Goal: Task Accomplishment & Management: Manage account settings

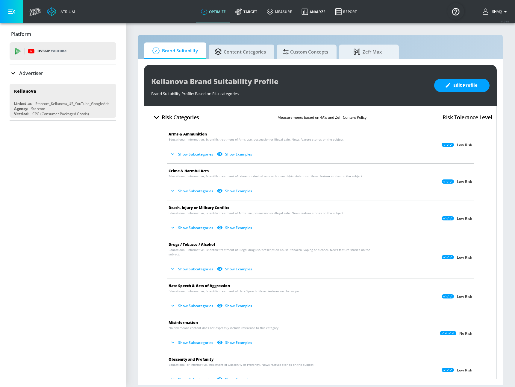
click at [175, 189] on icon "button" at bounding box center [173, 191] width 6 height 6
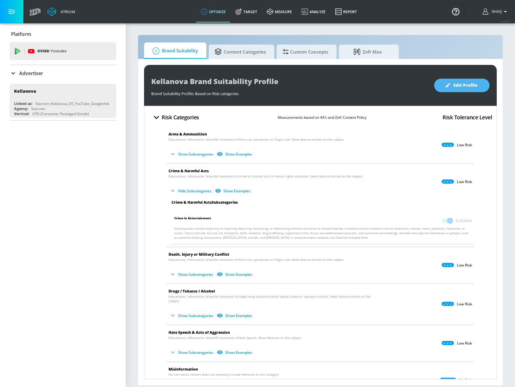
click at [455, 85] on span "Edit Profile" at bounding box center [461, 85] width 31 height 7
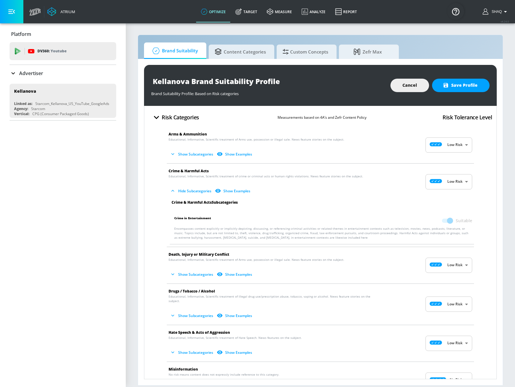
click at [448, 220] on span at bounding box center [446, 220] width 17 height 11
click at [445, 220] on span at bounding box center [447, 221] width 10 height 4
click at [171, 273] on icon "button" at bounding box center [173, 274] width 6 height 6
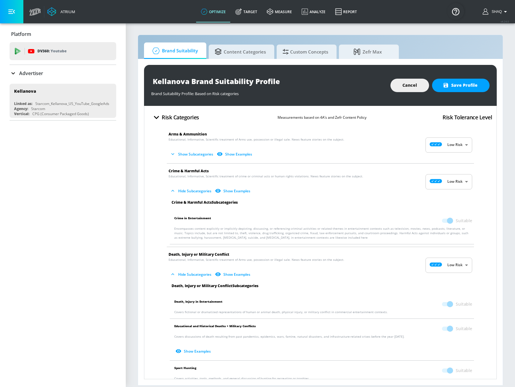
click at [446, 304] on span at bounding box center [447, 304] width 10 height 4
click at [446, 303] on span at bounding box center [447, 304] width 10 height 4
click at [401, 86] on button "Cancel" at bounding box center [409, 85] width 39 height 13
click at [384, 86] on div "Kellanova Brand Suitability Profile" at bounding box center [267, 81] width 233 height 13
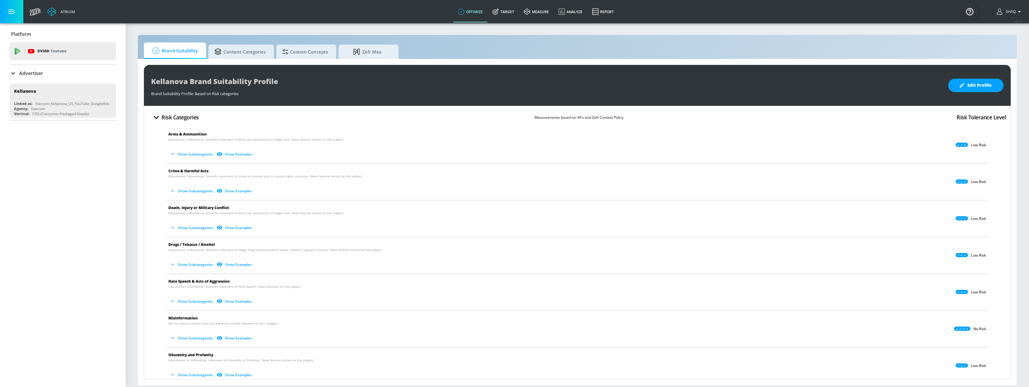
click at [192, 147] on p "Educational, Informative, Scientific treatment of Arms use, possession or illeg…" at bounding box center [572, 148] width 808 height 22
click at [195, 154] on button "Show Subcategories" at bounding box center [191, 154] width 47 height 10
click at [203, 225] on button "Show Subcategories" at bounding box center [191, 228] width 47 height 10
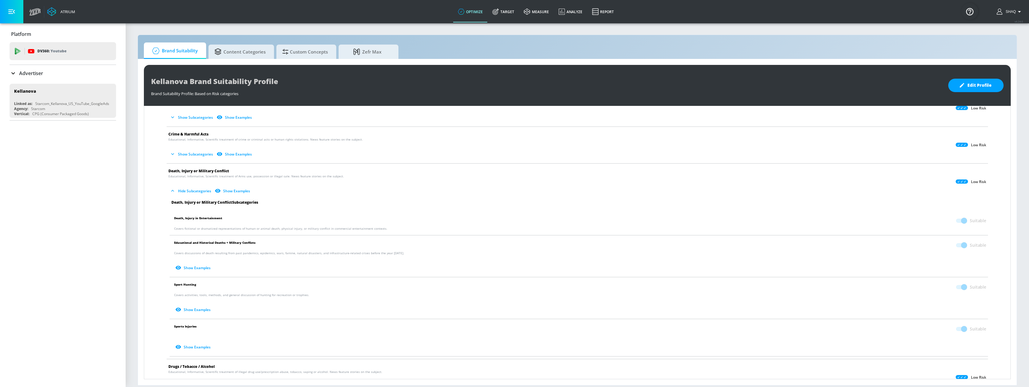
scroll to position [92, 0]
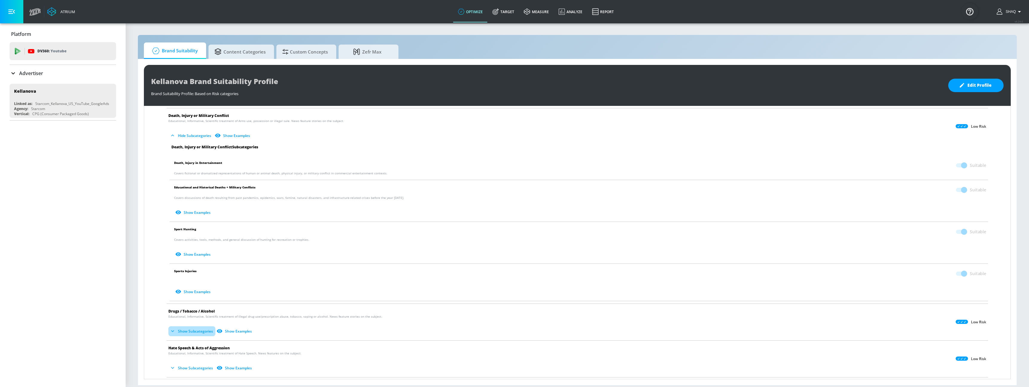
click at [205, 330] on button "Show Subcategories" at bounding box center [191, 331] width 47 height 10
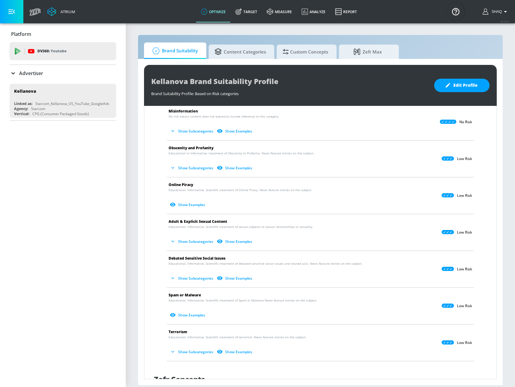
scroll to position [0, 0]
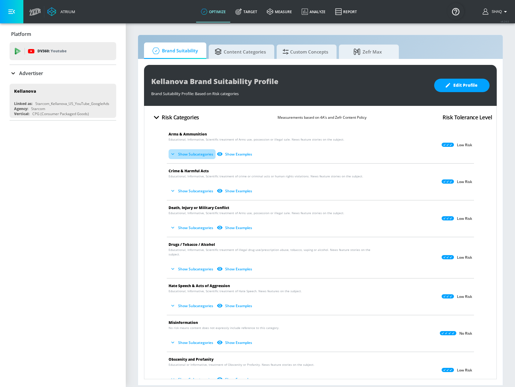
click at [197, 153] on button "Show Subcategories" at bounding box center [191, 154] width 47 height 10
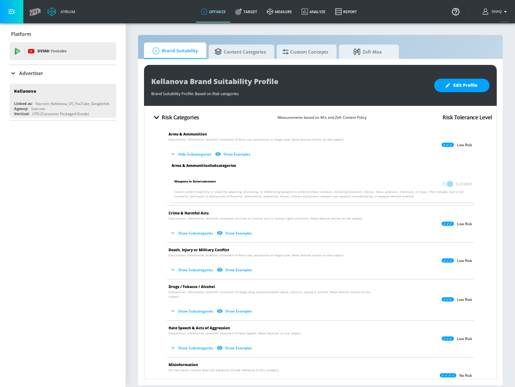
click at [197, 153] on button "Hide Subcategories" at bounding box center [190, 154] width 45 height 10
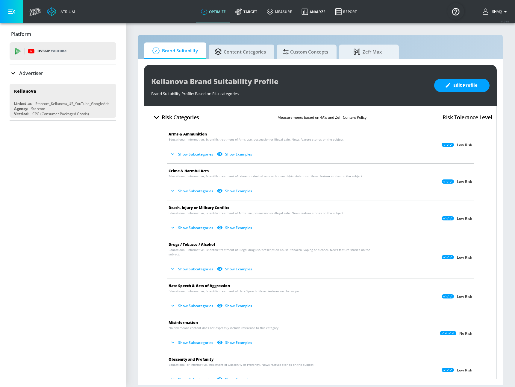
click at [196, 189] on button "Show Subcategories" at bounding box center [191, 191] width 47 height 10
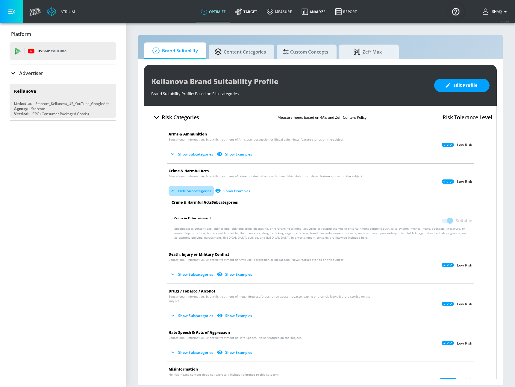
click at [196, 189] on button "Hide Subcategories" at bounding box center [190, 191] width 45 height 10
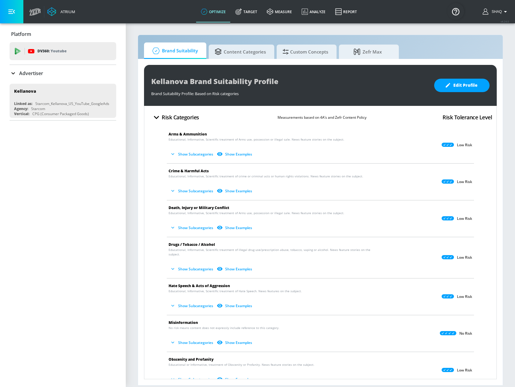
click at [198, 154] on button "Show Subcategories" at bounding box center [191, 154] width 47 height 10
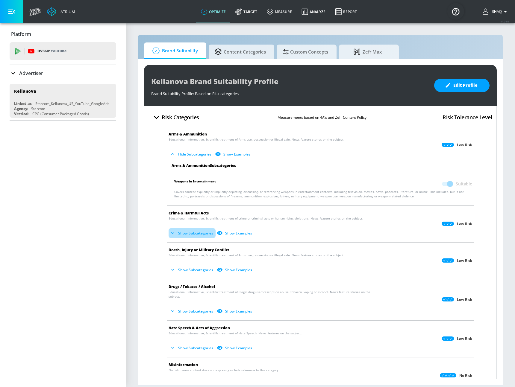
click at [206, 233] on button "Show Subcategories" at bounding box center [191, 233] width 47 height 10
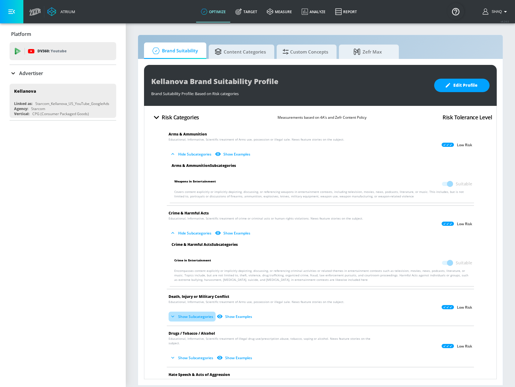
click at [193, 321] on button "Show Subcategories" at bounding box center [191, 317] width 47 height 10
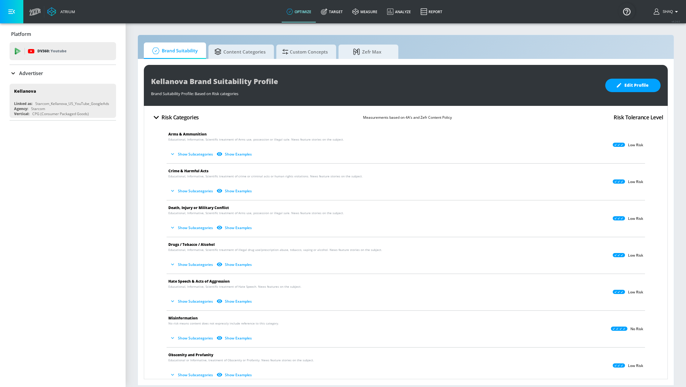
click at [245, 141] on span "Educational, Informative, Scientific treatment of Arms use, possession or illeg…" at bounding box center [256, 139] width 176 height 4
click at [242, 148] on p "Educational, Informative, Scientific treatment of Arms use, possession or illeg…" at bounding box center [401, 148] width 466 height 22
click at [243, 149] on button "Show Examples" at bounding box center [234, 154] width 39 height 10
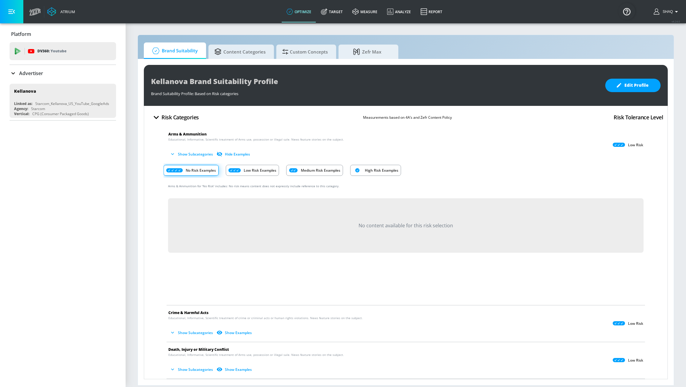
click at [243, 149] on button "Hide Examples" at bounding box center [233, 154] width 37 height 10
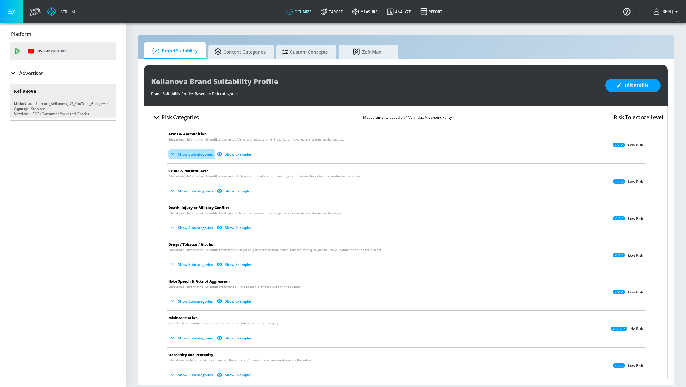
click at [192, 154] on button "Show Subcategories" at bounding box center [191, 154] width 47 height 10
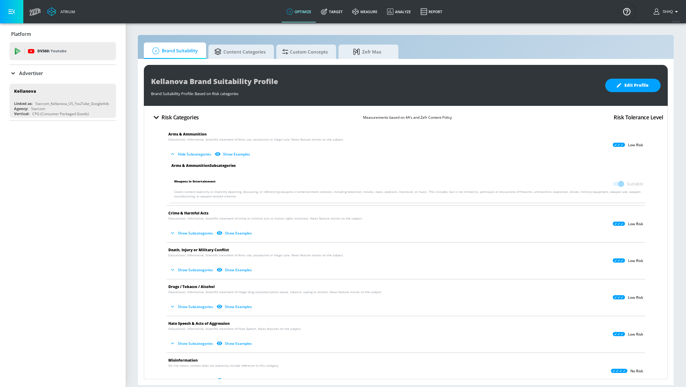
click at [192, 154] on button "Hide Subcategories" at bounding box center [190, 154] width 45 height 10
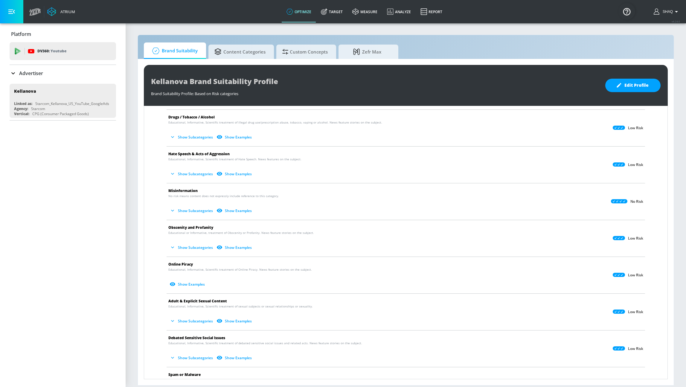
scroll to position [186, 0]
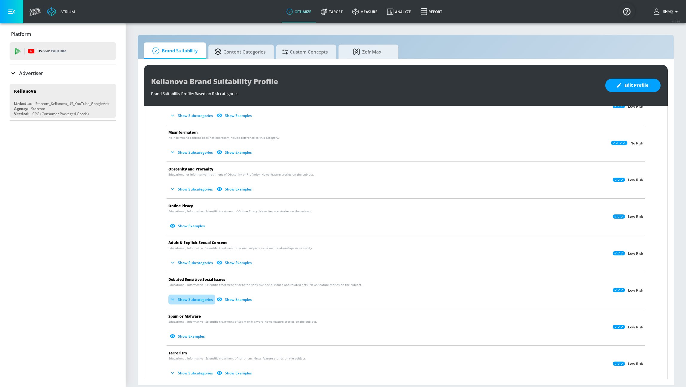
click at [191, 300] on button "Show Subcategories" at bounding box center [191, 300] width 47 height 10
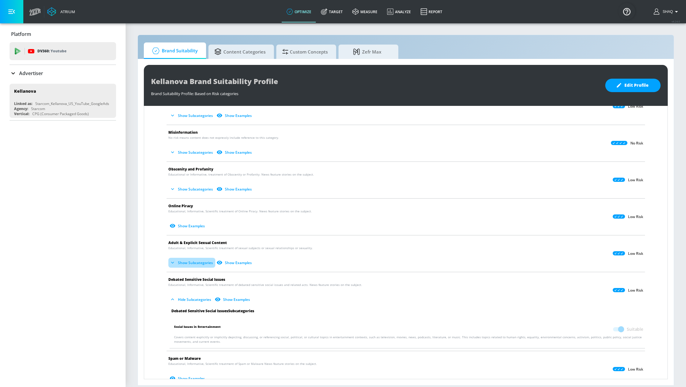
click at [194, 264] on button "Show Subcategories" at bounding box center [191, 263] width 47 height 10
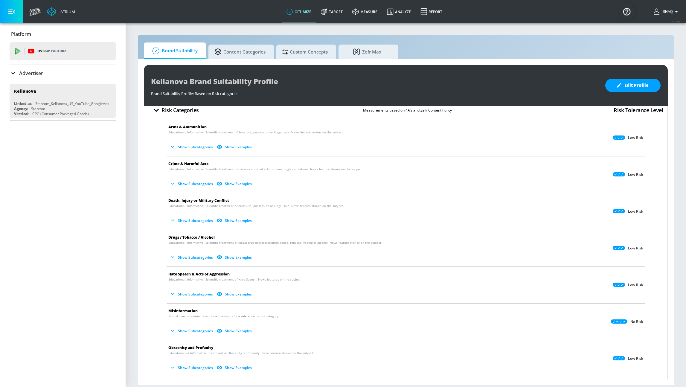
scroll to position [0, 0]
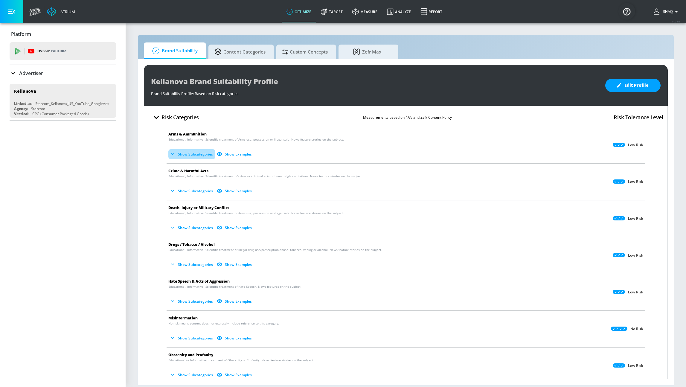
click at [187, 154] on button "Show Subcategories" at bounding box center [191, 154] width 47 height 10
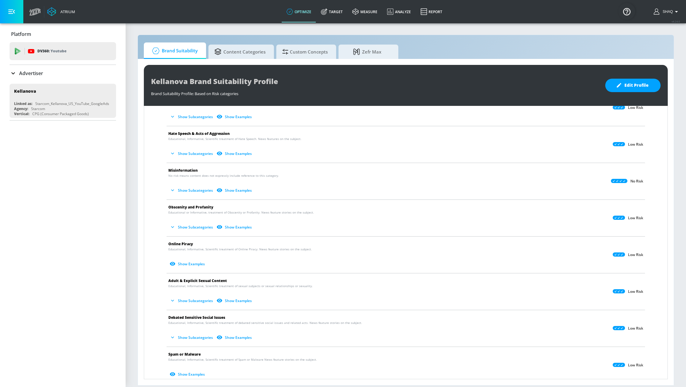
scroll to position [201, 0]
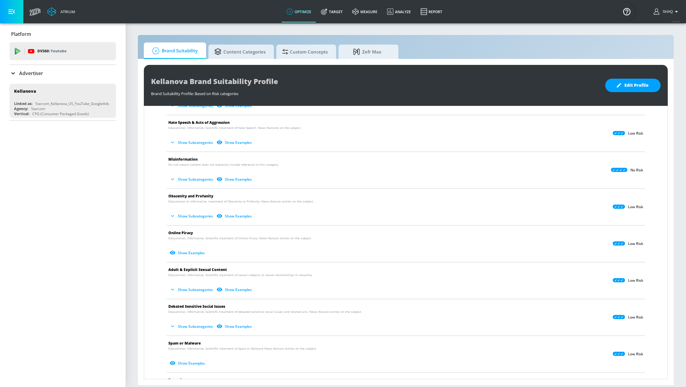
click at [196, 211] on span "Show Subcategories Show Examples" at bounding box center [401, 216] width 466 height 10
click at [197, 219] on button "Show Subcategories" at bounding box center [191, 216] width 47 height 10
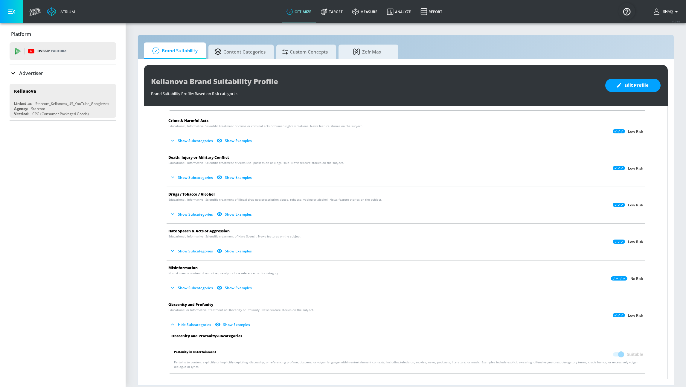
scroll to position [73, 0]
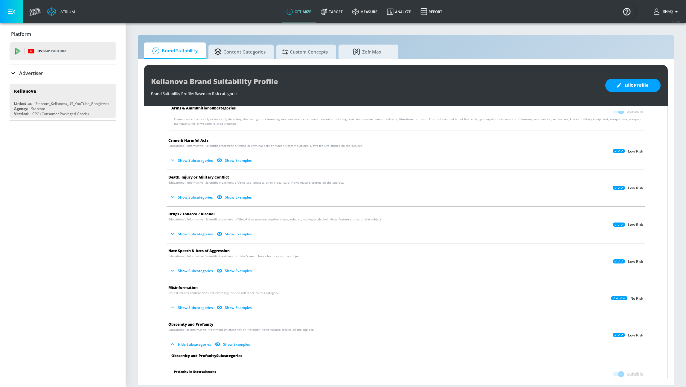
click at [195, 190] on p "Educational, Informative, Scientific treatment of Arms use, possession or illeg…" at bounding box center [401, 191] width 466 height 22
click at [197, 196] on button "Show Subcategories" at bounding box center [191, 197] width 47 height 10
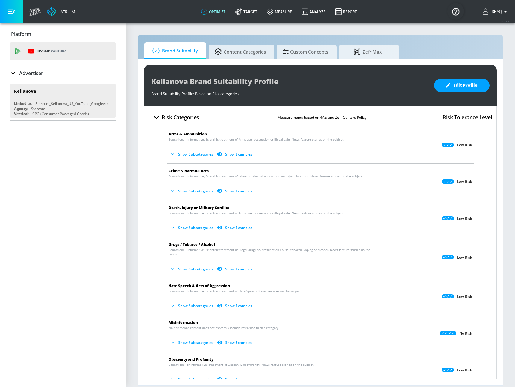
click at [25, 72] on p "Advertiser" at bounding box center [31, 73] width 24 height 7
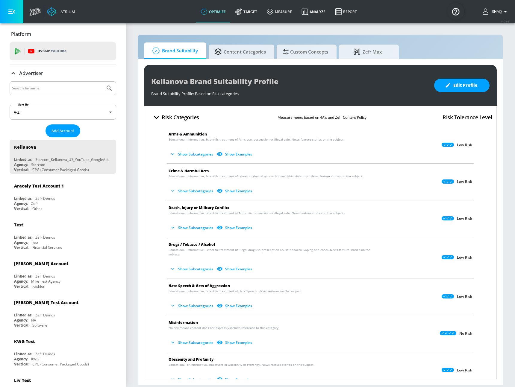
drag, startPoint x: 41, startPoint y: 90, endPoint x: 41, endPoint y: 83, distance: 7.2
click at [42, 90] on input "Search by name" at bounding box center [57, 88] width 91 height 8
type input "kellanova"
click at [103, 82] on button "Submit Search" at bounding box center [109, 88] width 13 height 13
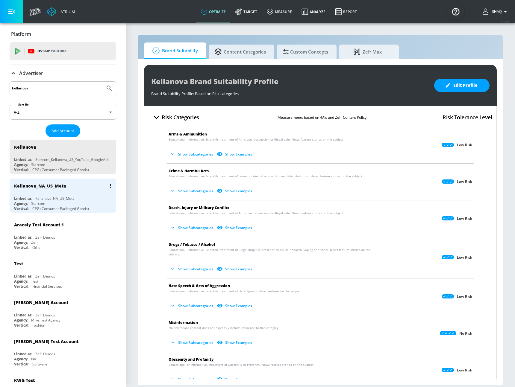
click at [69, 193] on div "Kellanova_NA_US_Meta Linked as: Kellanova_NA_US_Meta Agency: Starcom Vertical: …" at bounding box center [63, 196] width 107 height 34
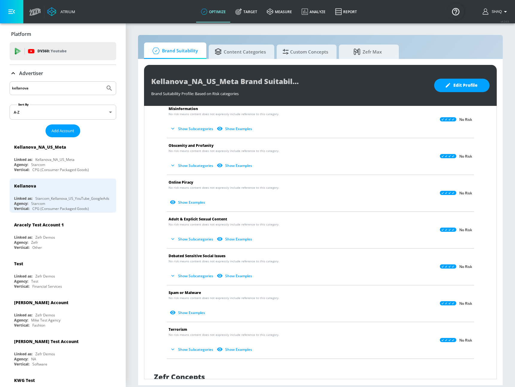
scroll to position [256, 0]
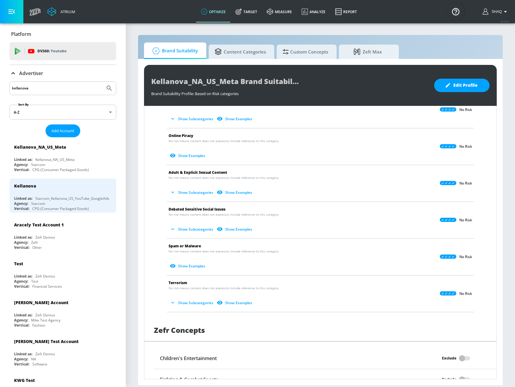
click at [197, 299] on button "Show Subcategories" at bounding box center [191, 303] width 47 height 10
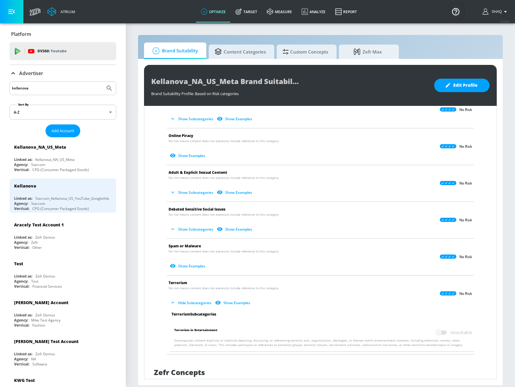
click at [182, 188] on p "No risk means content does not expressly include reference to this category. Sh…" at bounding box center [315, 187] width 294 height 22
click at [183, 193] on button "Show Subcategories" at bounding box center [191, 193] width 47 height 10
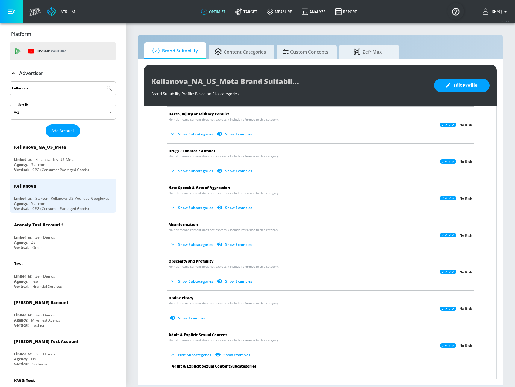
scroll to position [45, 0]
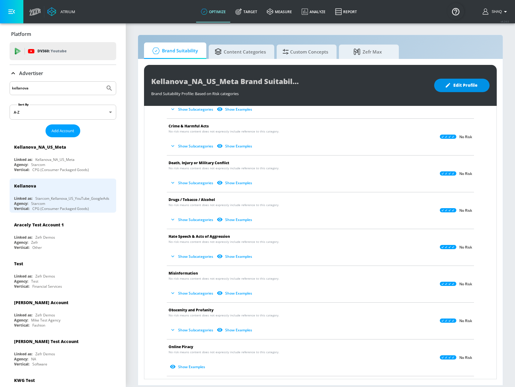
click at [460, 85] on span "Edit Profile" at bounding box center [461, 85] width 31 height 7
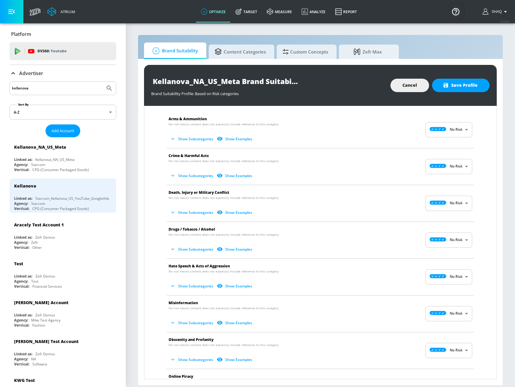
scroll to position [0, 0]
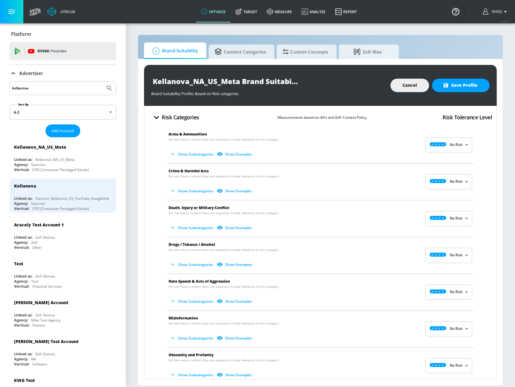
click at [187, 149] on button "Show Subcategories" at bounding box center [191, 154] width 47 height 10
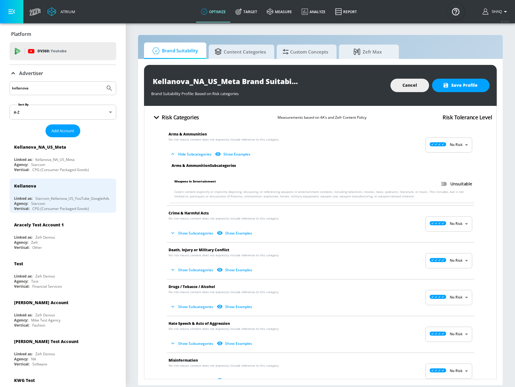
click at [437, 181] on input "Unsuitable" at bounding box center [438, 183] width 34 height 11
click at [404, 89] on button "Cancel" at bounding box center [409, 85] width 39 height 13
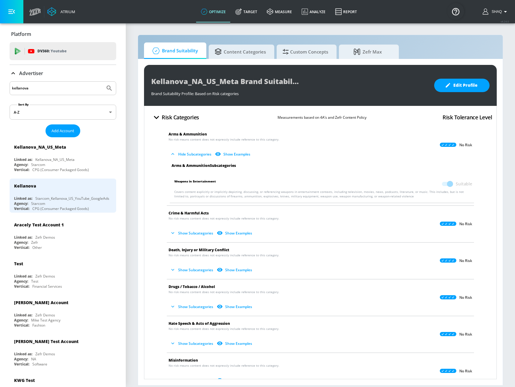
checkbox input "false"
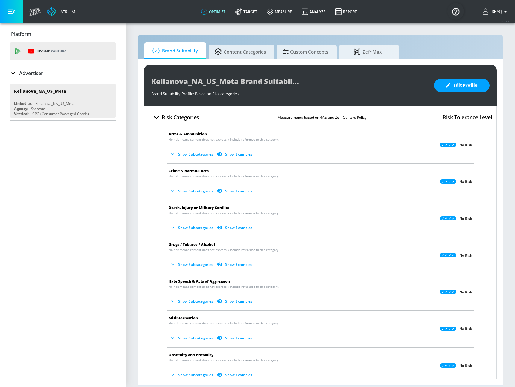
drag, startPoint x: 177, startPoint y: 159, endPoint x: 177, endPoint y: 155, distance: 4.5
click at [177, 155] on li "Arms & Ammunition No risk means content does not expressly include reference to…" at bounding box center [320, 145] width 313 height 37
click at [177, 155] on button "Show Subcategories" at bounding box center [191, 154] width 47 height 10
click at [174, 153] on icon "button" at bounding box center [173, 154] width 6 height 6
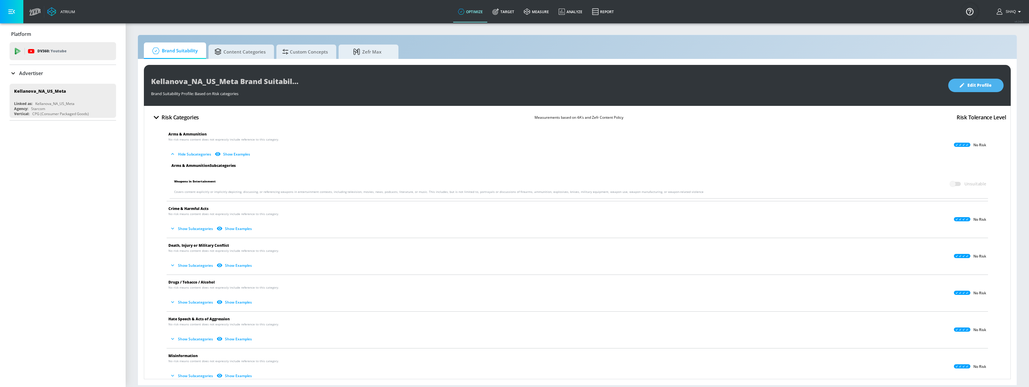
click at [514, 83] on span "Edit Profile" at bounding box center [976, 85] width 31 height 7
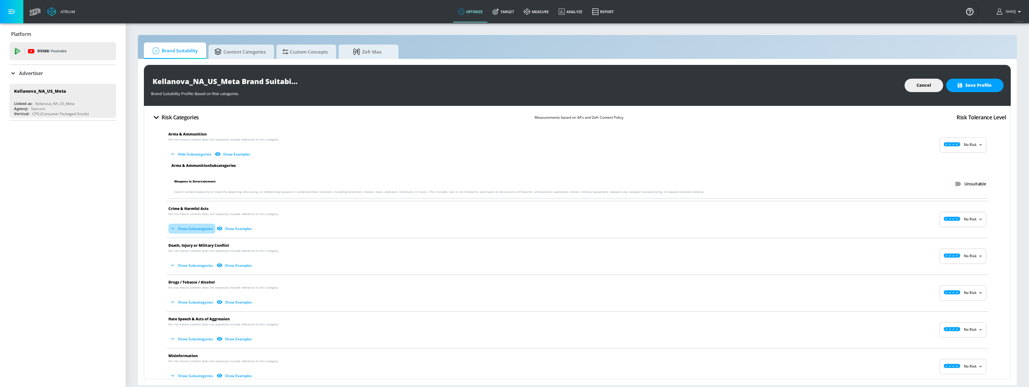
click at [177, 230] on button "Show Subcategories" at bounding box center [191, 229] width 47 height 10
click at [187, 306] on button "Show Subcategories" at bounding box center [191, 303] width 47 height 10
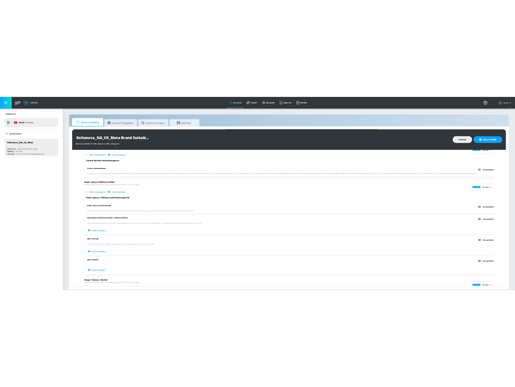
scroll to position [113, 0]
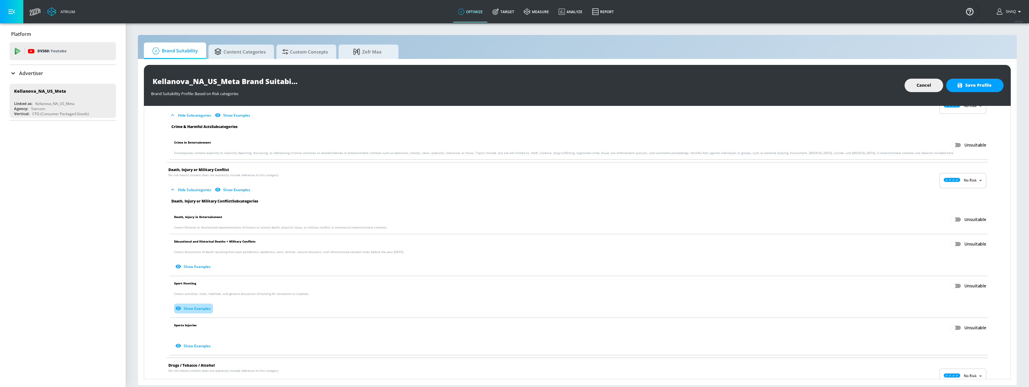
click at [193, 310] on button "Show Examples" at bounding box center [193, 309] width 39 height 10
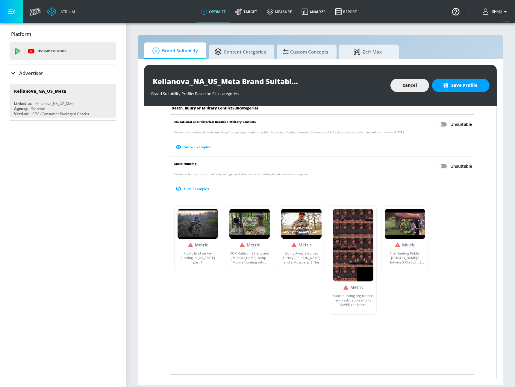
scroll to position [230, 0]
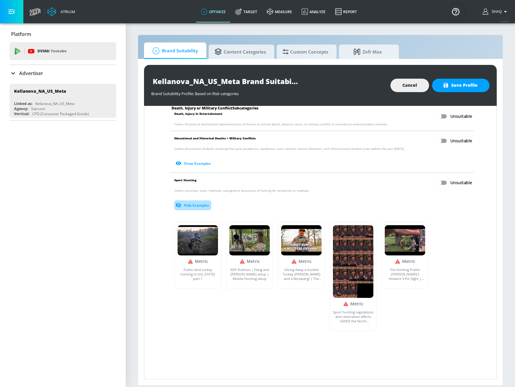
click at [194, 204] on button "Hide Examples" at bounding box center [192, 205] width 37 height 10
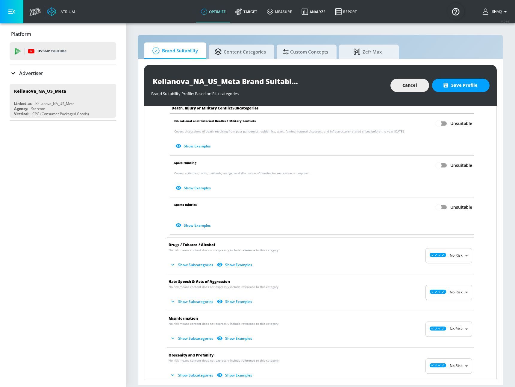
scroll to position [251, 0]
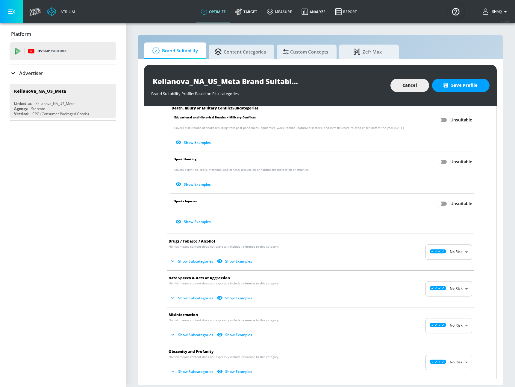
click at [185, 262] on button "Show Subcategories" at bounding box center [191, 261] width 47 height 10
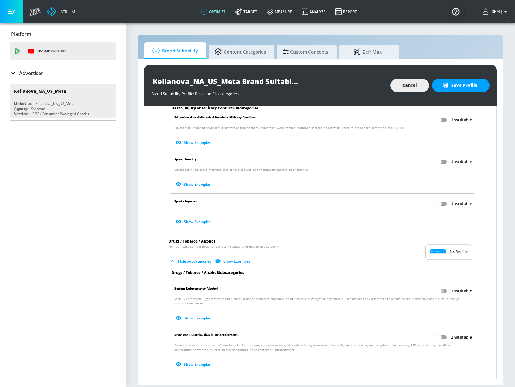
click at [437, 291] on input "Unsuitable" at bounding box center [438, 290] width 34 height 11
click at [440, 291] on input "Suitable" at bounding box center [450, 290] width 34 height 11
checkbox input "false"
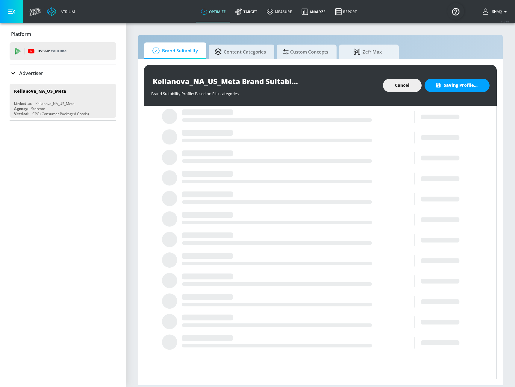
scroll to position [0, 0]
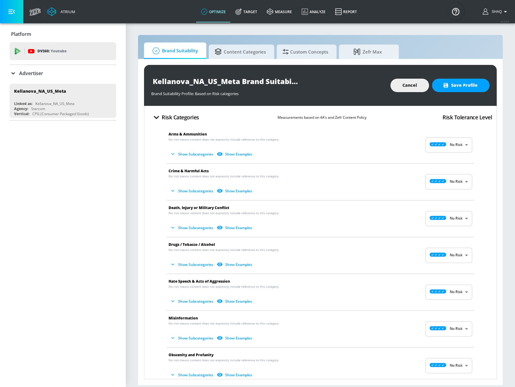
click at [450, 35] on div "Brand Suitability Content Categories Custom Concepts Zefr Max Kellanova_NA_US_M…" at bounding box center [320, 210] width 365 height 351
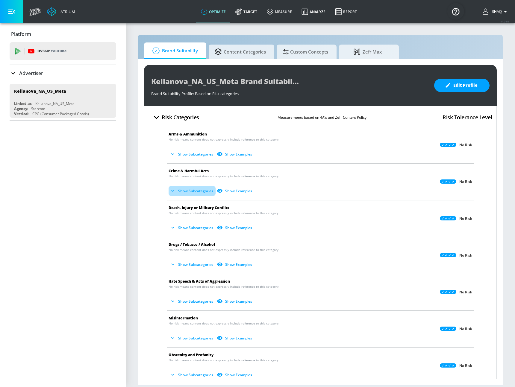
click at [173, 193] on icon "button" at bounding box center [173, 191] width 6 height 6
click at [174, 158] on button "Show Subcategories" at bounding box center [191, 154] width 47 height 10
click at [205, 152] on button "Show Subcategories" at bounding box center [191, 154] width 47 height 10
click at [197, 156] on button "Show Subcategories" at bounding box center [191, 154] width 47 height 10
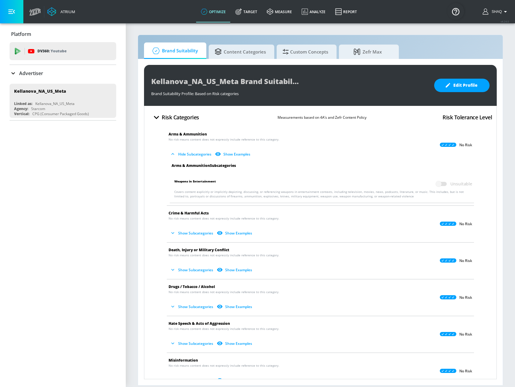
click at [197, 155] on button "Hide Subcategories" at bounding box center [190, 154] width 45 height 10
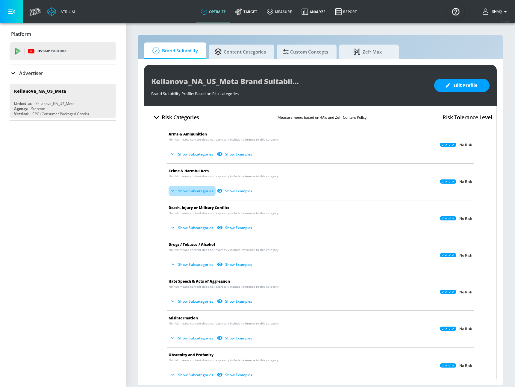
click at [198, 192] on button "Show Subcategories" at bounding box center [191, 191] width 47 height 10
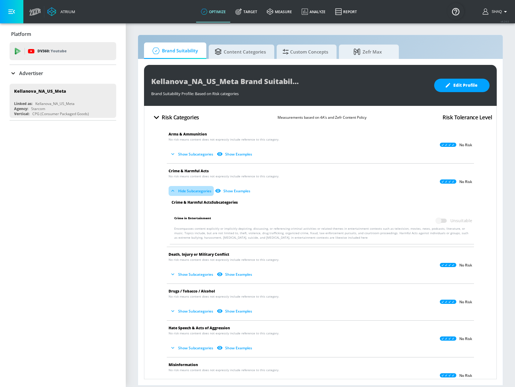
click at [198, 192] on button "Hide Subcategories" at bounding box center [190, 191] width 45 height 10
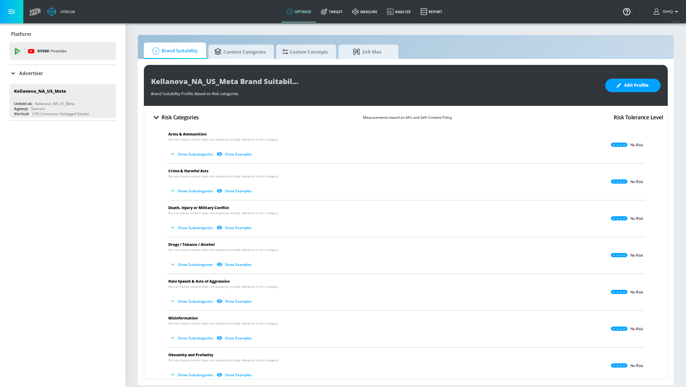
click at [188, 153] on button "Show Subcategories" at bounding box center [191, 154] width 47 height 10
drag, startPoint x: 642, startPoint y: 87, endPoint x: 290, endPoint y: 149, distance: 357.6
click at [516, 120] on div "Kellanova_NA_US_Meta Brand Suitability Profile Brand Suitability Profile: Based…" at bounding box center [406, 222] width 524 height 314
click at [186, 151] on button "Show Subcategories" at bounding box center [191, 154] width 47 height 10
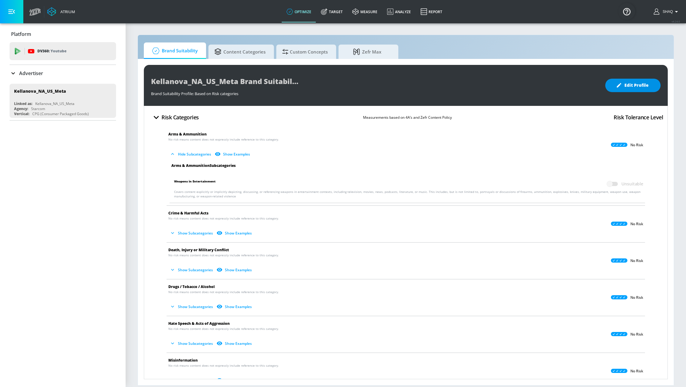
click at [635, 91] on button "Edit Profile" at bounding box center [633, 85] width 55 height 13
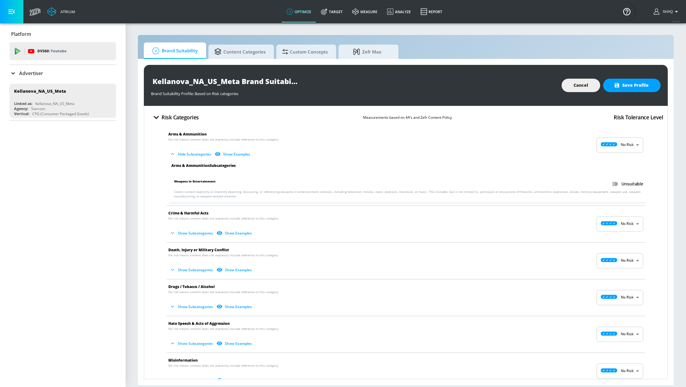
click at [607, 187] on input "Unsuitable" at bounding box center [610, 183] width 34 height 11
checkbox input "true"
click at [192, 232] on button "Show Subcategories" at bounding box center [191, 233] width 47 height 10
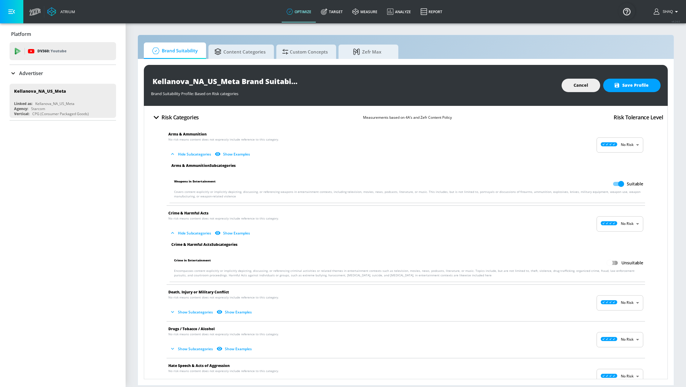
click at [615, 266] on input "Unsuitable" at bounding box center [610, 262] width 34 height 11
checkbox input "true"
click at [185, 310] on button "Show Subcategories" at bounding box center [191, 312] width 47 height 10
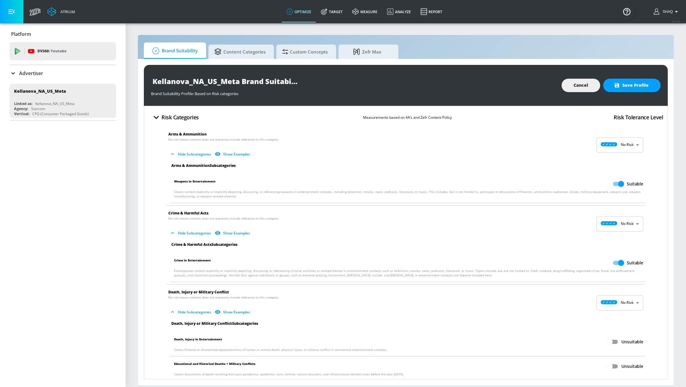
scroll to position [57, 0]
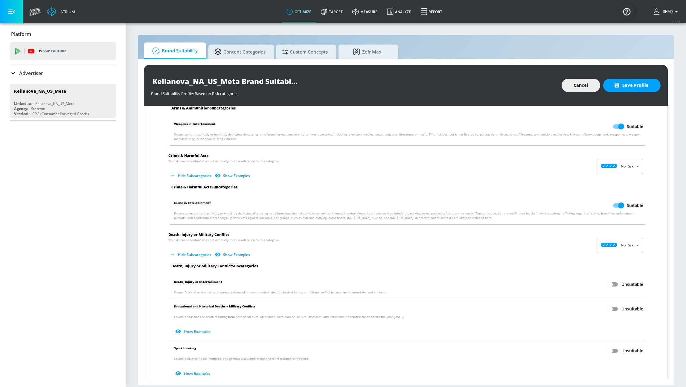
click at [622, 284] on span "Unsuitable" at bounding box center [633, 285] width 22 height 6
click at [619, 284] on input "Unsuitable" at bounding box center [610, 284] width 34 height 11
checkbox input "true"
click at [611, 309] on input "Unsuitable" at bounding box center [610, 308] width 34 height 11
checkbox input "true"
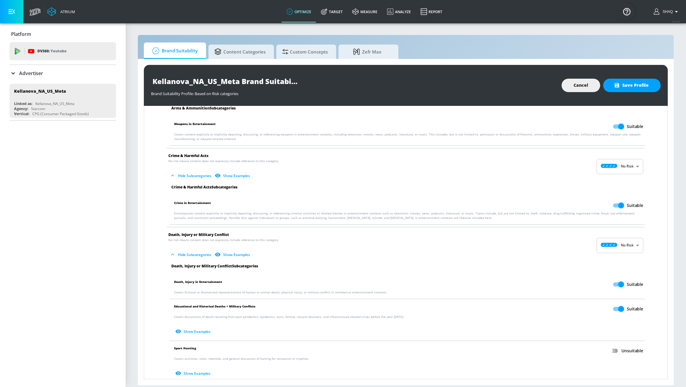
drag, startPoint x: 615, startPoint y: 351, endPoint x: 612, endPoint y: 344, distance: 7.9
click at [614, 351] on input "Unsuitable" at bounding box center [610, 350] width 34 height 11
checkbox input "true"
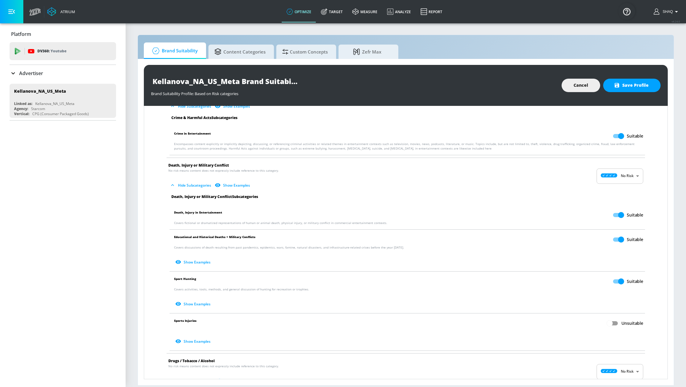
scroll to position [182, 0]
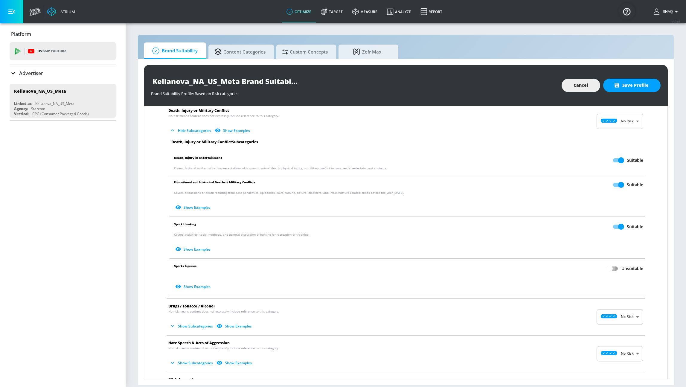
click at [613, 272] on input "Unsuitable" at bounding box center [610, 268] width 34 height 11
checkbox input "true"
click at [181, 329] on button "Show Subcategories" at bounding box center [191, 326] width 47 height 10
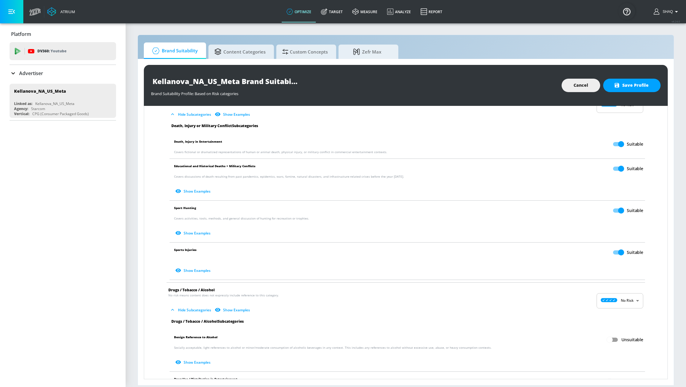
scroll to position [233, 0]
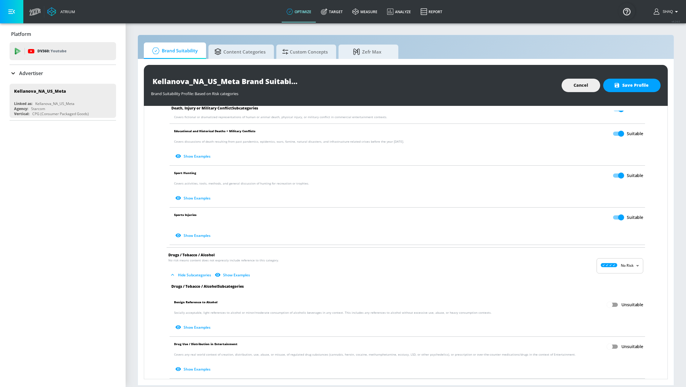
click at [611, 305] on input "Unsuitable" at bounding box center [610, 304] width 34 height 11
checkbox input "true"
click at [613, 355] on p "Covers any real world context of creation, distribution, use, abuse, or misuse,…" at bounding box center [408, 363] width 469 height 22
click at [611, 348] on input "Unsuitable" at bounding box center [610, 346] width 34 height 11
checkbox input "true"
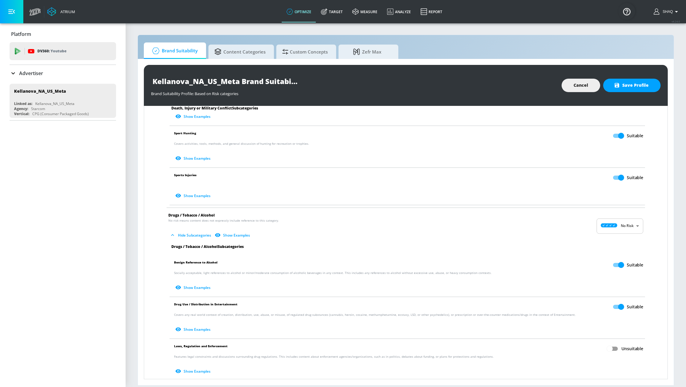
scroll to position [351, 0]
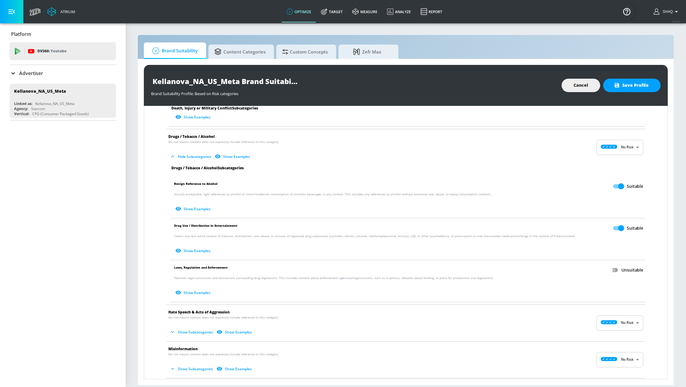
click at [610, 267] on input "Unsuitable" at bounding box center [610, 270] width 34 height 11
checkbox input "true"
click at [181, 331] on button "Show Subcategories" at bounding box center [191, 332] width 47 height 10
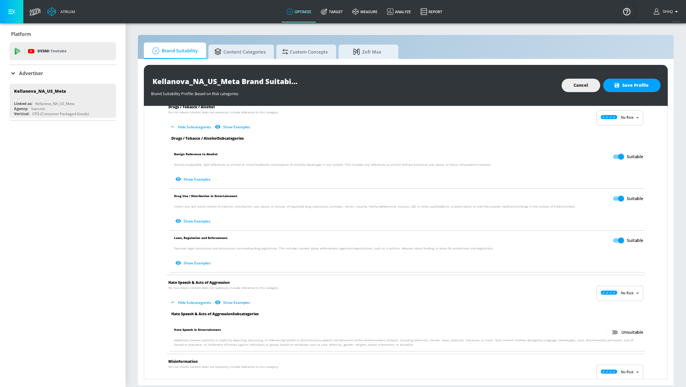
scroll to position [406, 0]
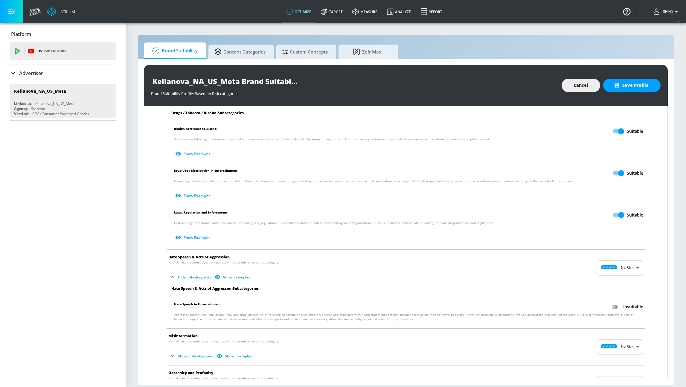
click at [611, 307] on input "Unsuitable" at bounding box center [610, 306] width 34 height 11
checkbox input "true"
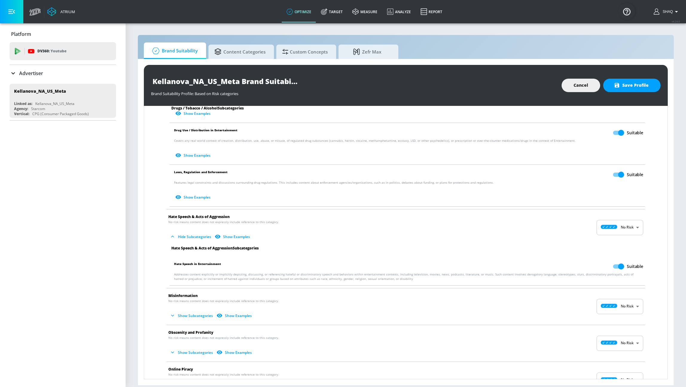
scroll to position [528, 0]
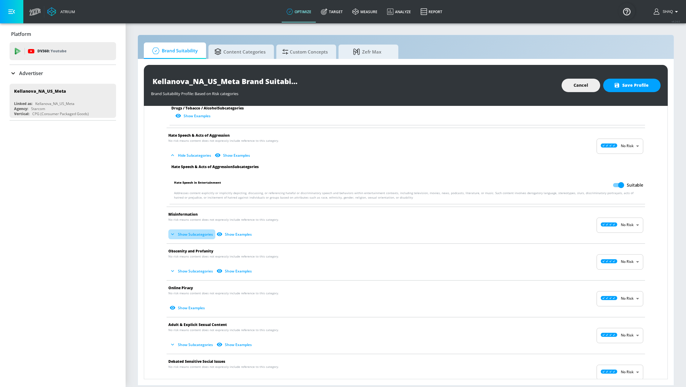
drag, startPoint x: 186, startPoint y: 235, endPoint x: 341, endPoint y: 25, distance: 260.5
click at [187, 234] on button "Show Subcategories" at bounding box center [191, 235] width 47 height 10
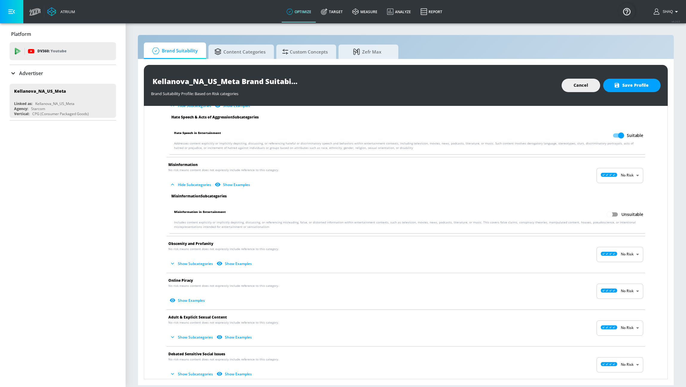
scroll to position [589, 0]
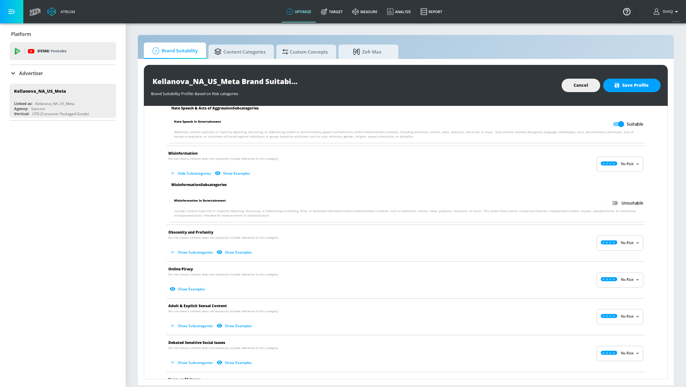
click at [604, 201] on input "Unsuitable" at bounding box center [610, 202] width 34 height 11
checkbox input "true"
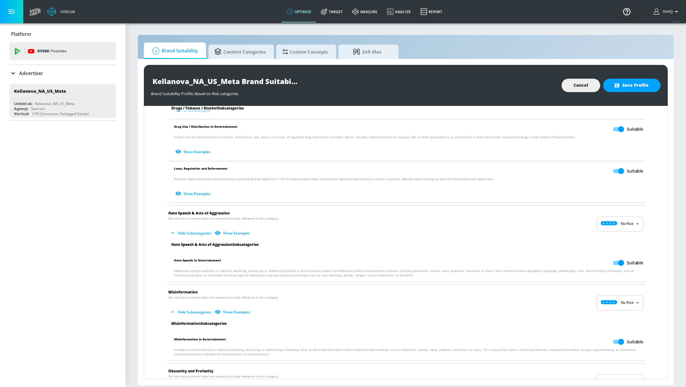
scroll to position [583, 0]
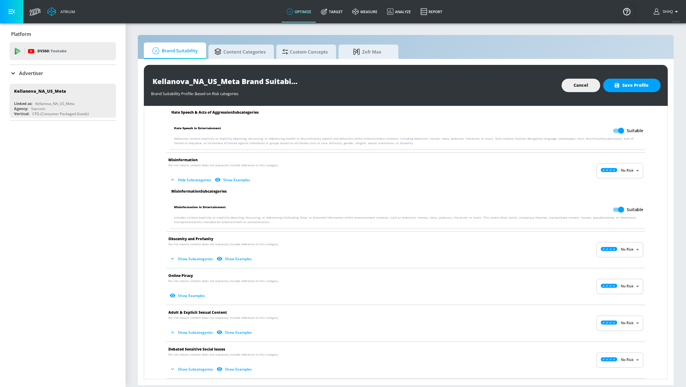
click at [193, 261] on button "Show Subcategories" at bounding box center [191, 259] width 47 height 10
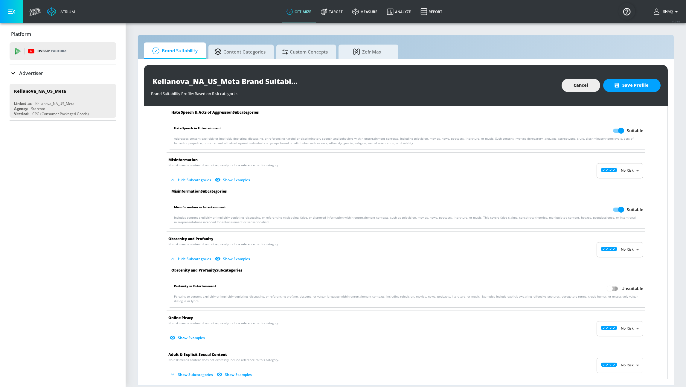
click at [612, 290] on input "Unsuitable" at bounding box center [610, 288] width 34 height 11
checkbox input "true"
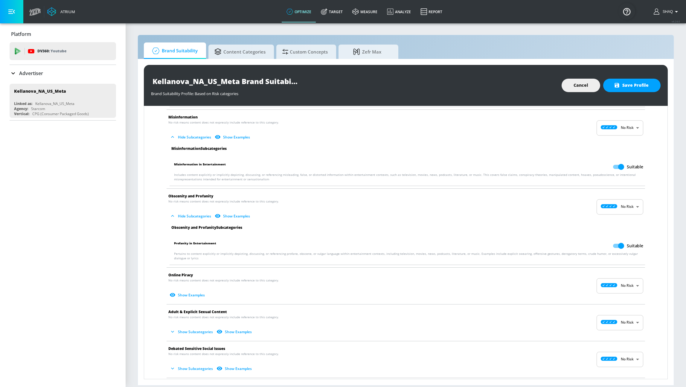
scroll to position [700, 0]
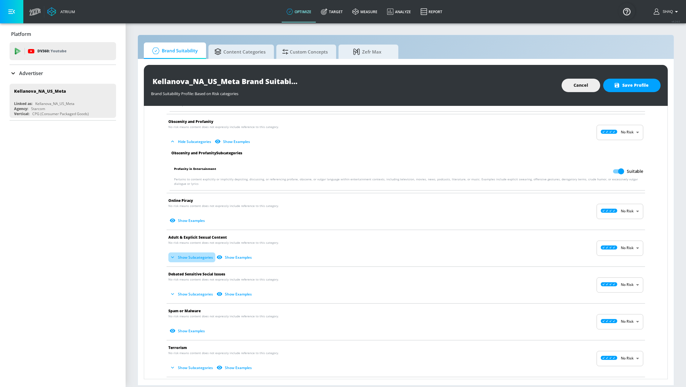
click at [197, 258] on button "Show Subcategories" at bounding box center [191, 258] width 47 height 10
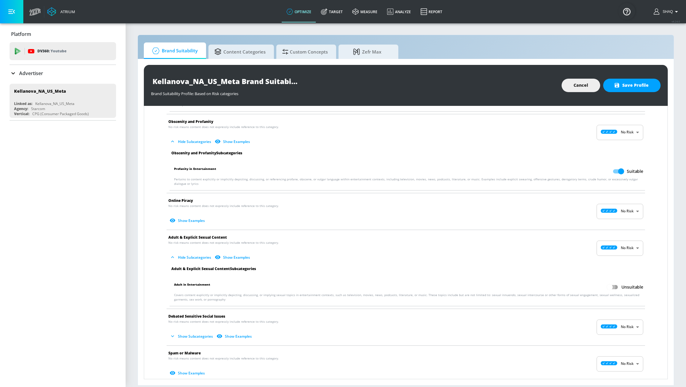
click at [610, 286] on input "Unsuitable" at bounding box center [610, 287] width 34 height 11
checkbox input "true"
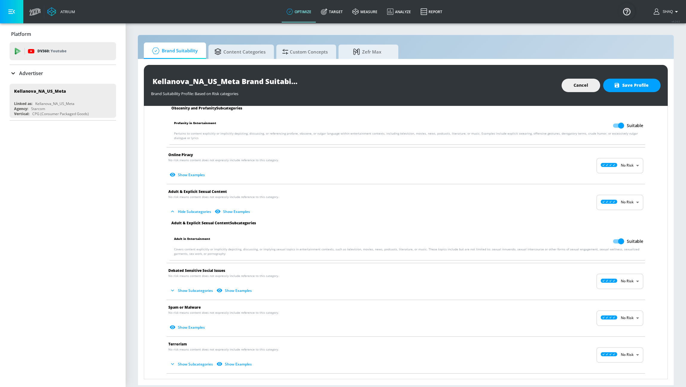
scroll to position [815, 0]
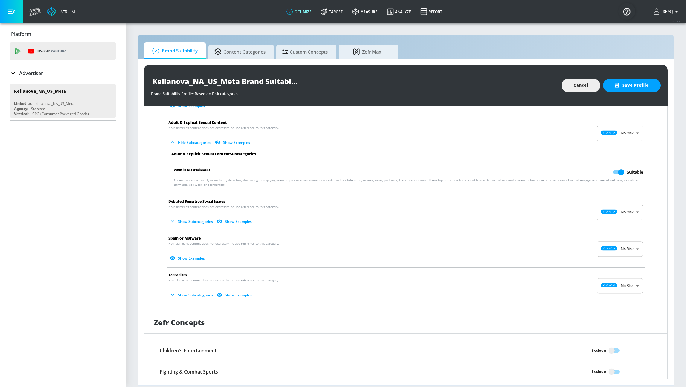
drag, startPoint x: 194, startPoint y: 223, endPoint x: 248, endPoint y: 229, distance: 54.2
click at [195, 223] on button "Show Subcategories" at bounding box center [191, 222] width 47 height 10
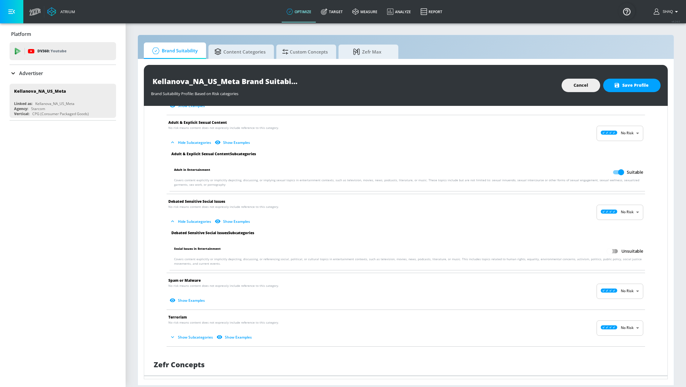
click at [614, 251] on input "Unsuitable" at bounding box center [610, 251] width 34 height 11
checkbox input "true"
click at [194, 337] on button "Show Subcategories" at bounding box center [191, 337] width 47 height 10
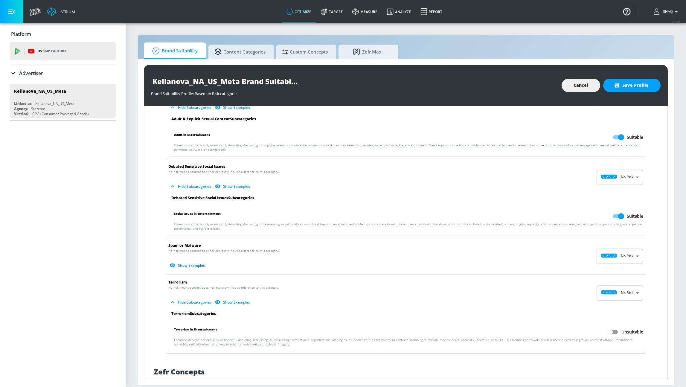
scroll to position [855, 0]
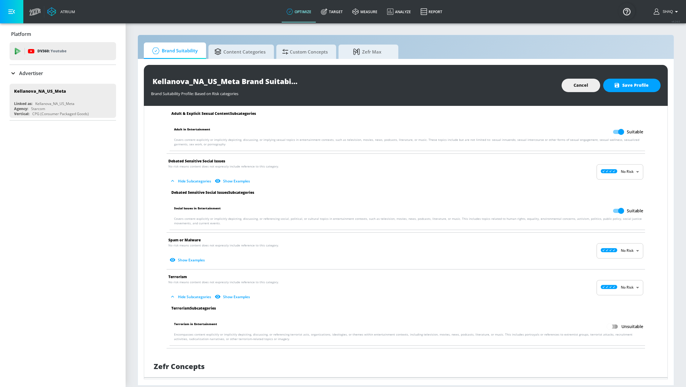
click at [611, 327] on input "Unsuitable" at bounding box center [610, 326] width 34 height 11
checkbox input "true"
click at [626, 93] on div "Kellanova_NA_US_Meta Brand Suitability Profile Brand Suitability Profile: Based…" at bounding box center [406, 85] width 524 height 41
click at [626, 87] on span "Save Profile" at bounding box center [632, 85] width 34 height 7
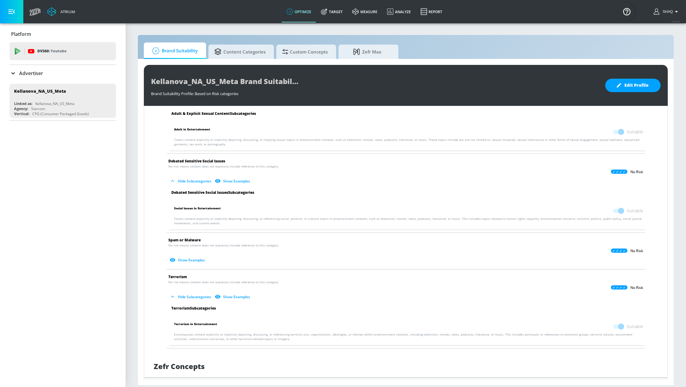
click at [412, 88] on div "Brand Suitability Profile: Based on Risk categories" at bounding box center [375, 92] width 449 height 8
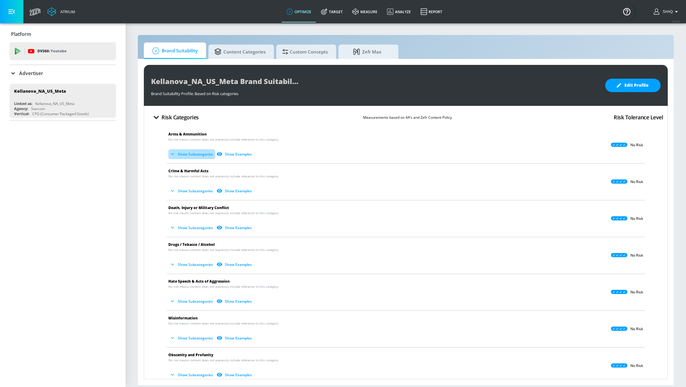
click at [201, 153] on button "Show Subcategories" at bounding box center [191, 154] width 47 height 10
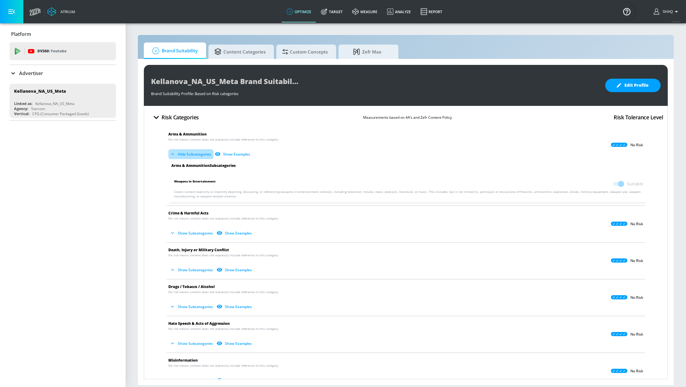
click at [201, 153] on button "Hide Subcategories" at bounding box center [190, 154] width 45 height 10
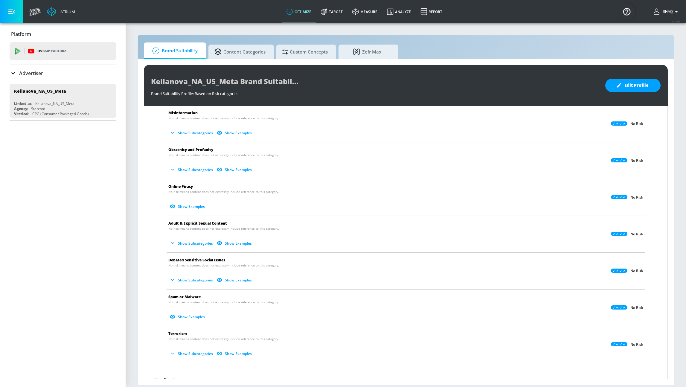
scroll to position [216, 0]
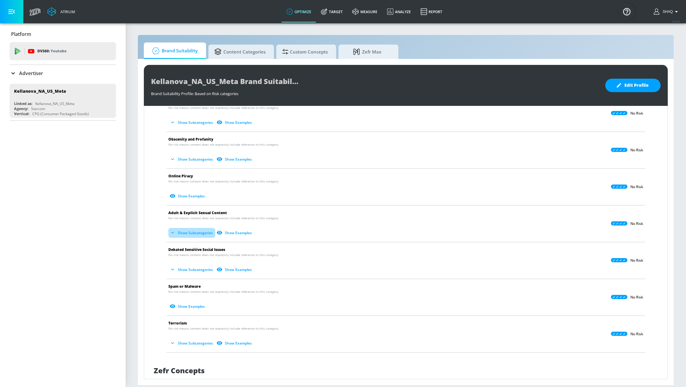
click at [172, 229] on button "Show Subcategories" at bounding box center [191, 233] width 47 height 10
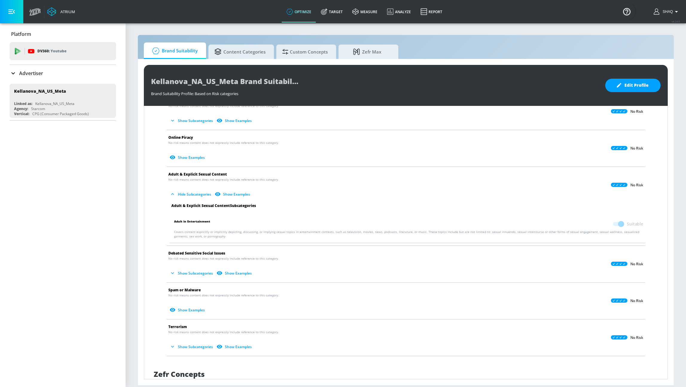
scroll to position [262, 0]
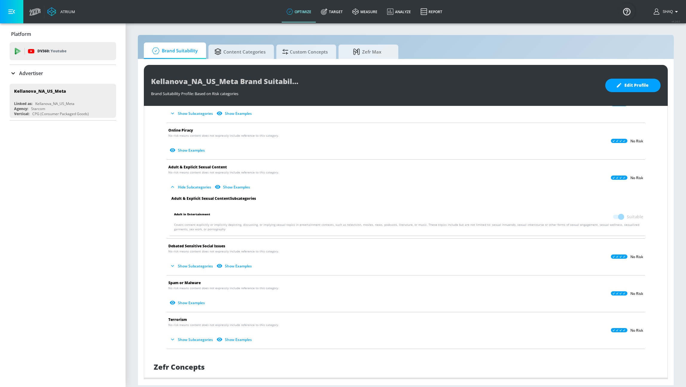
click at [194, 267] on button "Show Subcategories" at bounding box center [191, 266] width 47 height 10
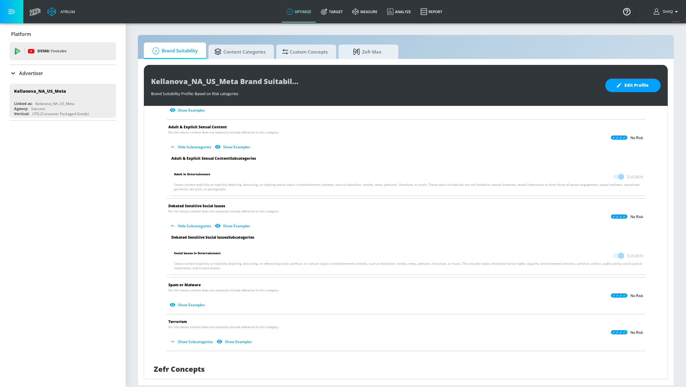
scroll to position [303, 0]
click at [187, 345] on li "Terrorism No risk means content does not expressly include reference to this ca…" at bounding box center [406, 331] width 485 height 37
click at [191, 346] on li "Terrorism No risk means content does not expressly include reference to this ca…" at bounding box center [406, 331] width 485 height 37
click at [190, 341] on button "Show Subcategories" at bounding box center [191, 341] width 47 height 10
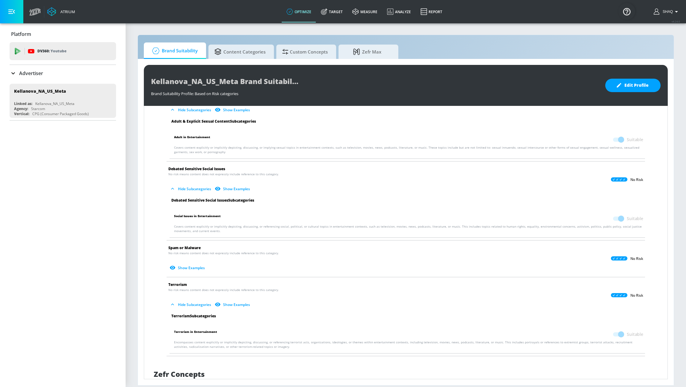
scroll to position [218, 0]
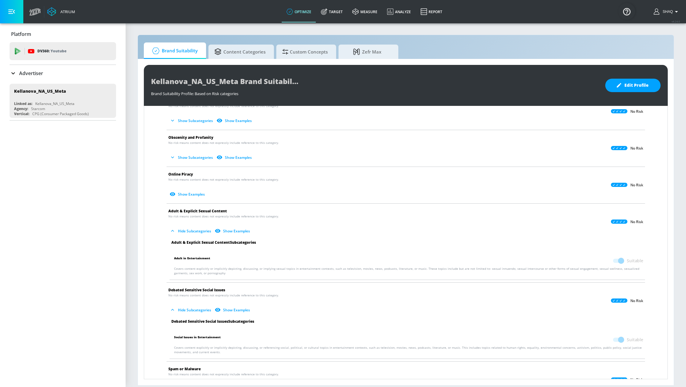
click at [189, 158] on button "Show Subcategories" at bounding box center [191, 158] width 47 height 10
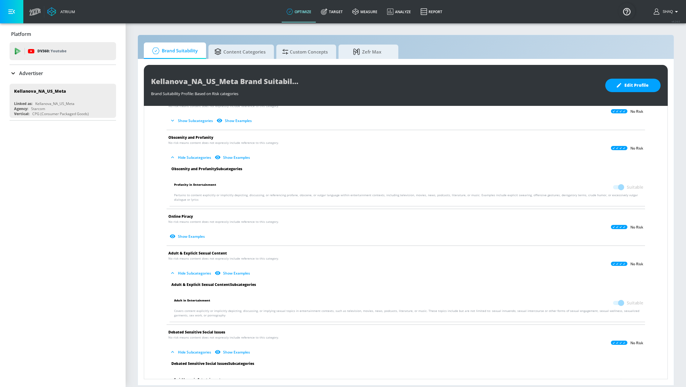
click at [199, 127] on li "Misinformation No risk means content does not expressly include reference to th…" at bounding box center [406, 111] width 485 height 37
click at [199, 122] on button "Show Subcategories" at bounding box center [191, 121] width 47 height 10
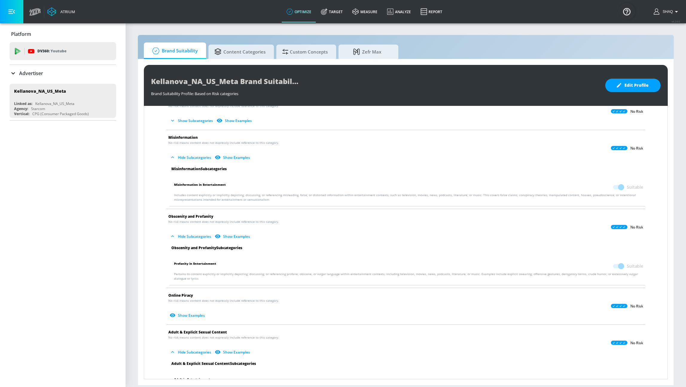
scroll to position [162, 0]
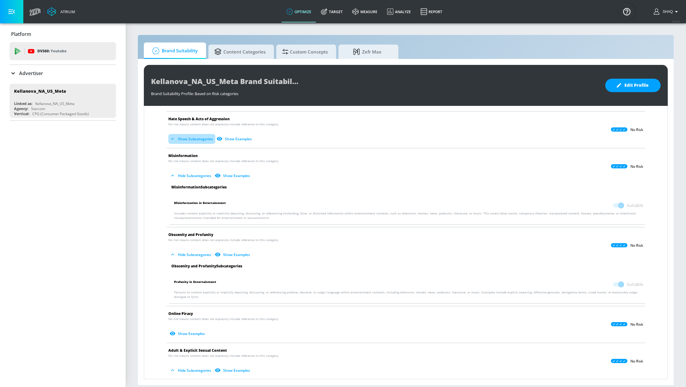
click at [191, 135] on button "Show Subcategories" at bounding box center [191, 139] width 47 height 10
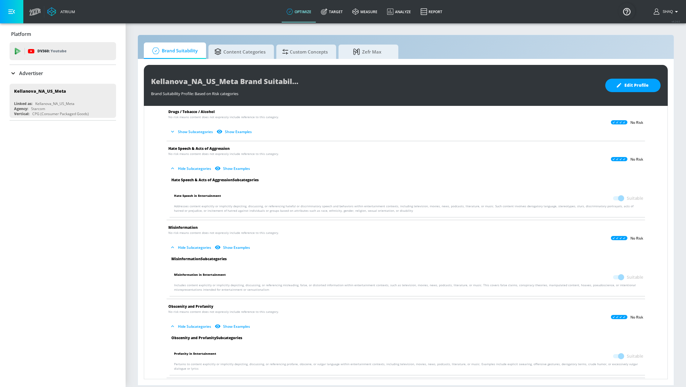
scroll to position [104, 0]
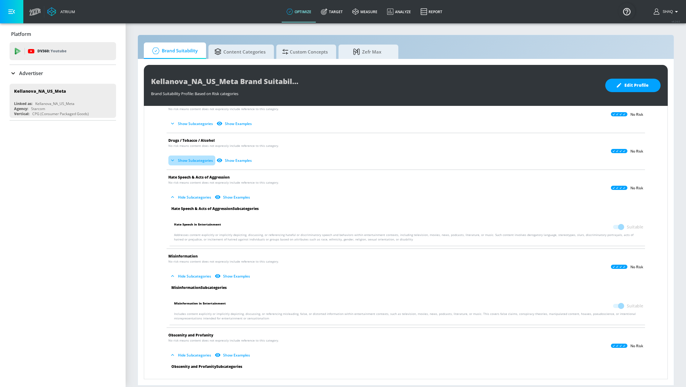
click at [196, 156] on button "Show Subcategories" at bounding box center [191, 161] width 47 height 10
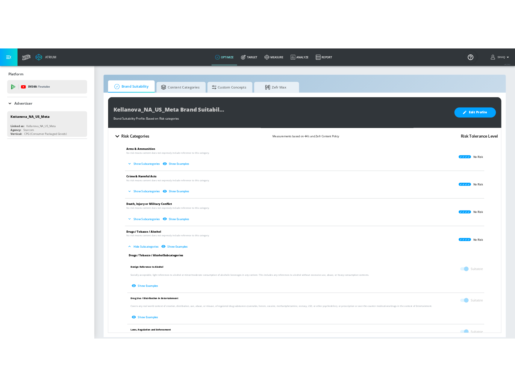
scroll to position [0, 0]
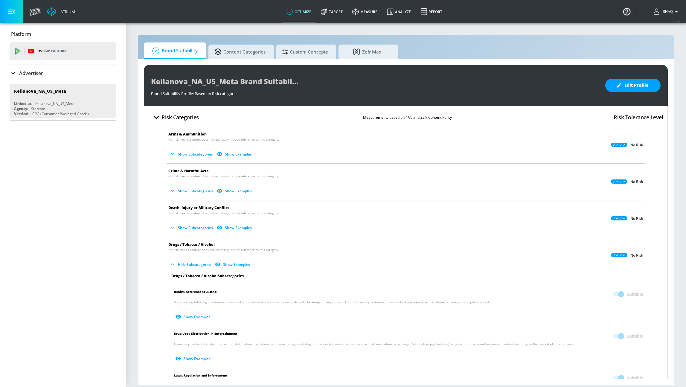
click at [348, 217] on p "No risk means content does not expressly include reference to this category. Sh…" at bounding box center [401, 222] width 466 height 22
click at [197, 227] on button "Show Subcategories" at bounding box center [191, 228] width 47 height 10
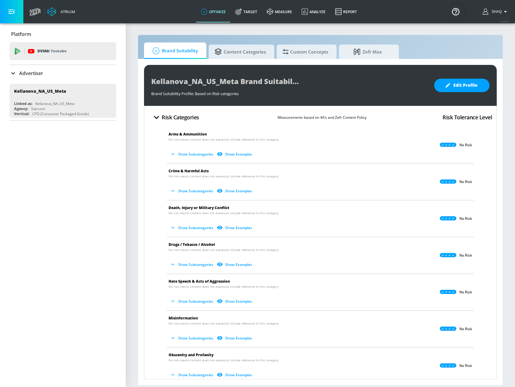
click at [38, 74] on p "Advertiser" at bounding box center [31, 73] width 24 height 7
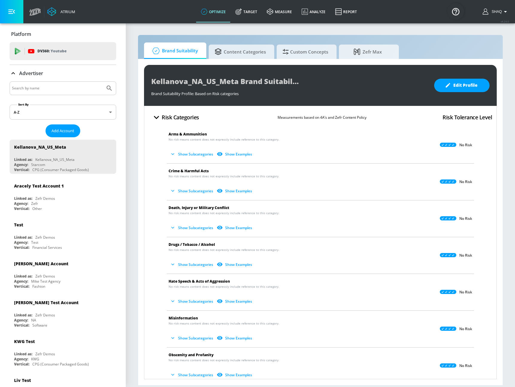
click at [54, 86] on input "Search by name" at bounding box center [57, 88] width 91 height 8
click at [61, 203] on div "Agency: Zefr" at bounding box center [64, 203] width 101 height 5
